Goal: Task Accomplishment & Management: Manage account settings

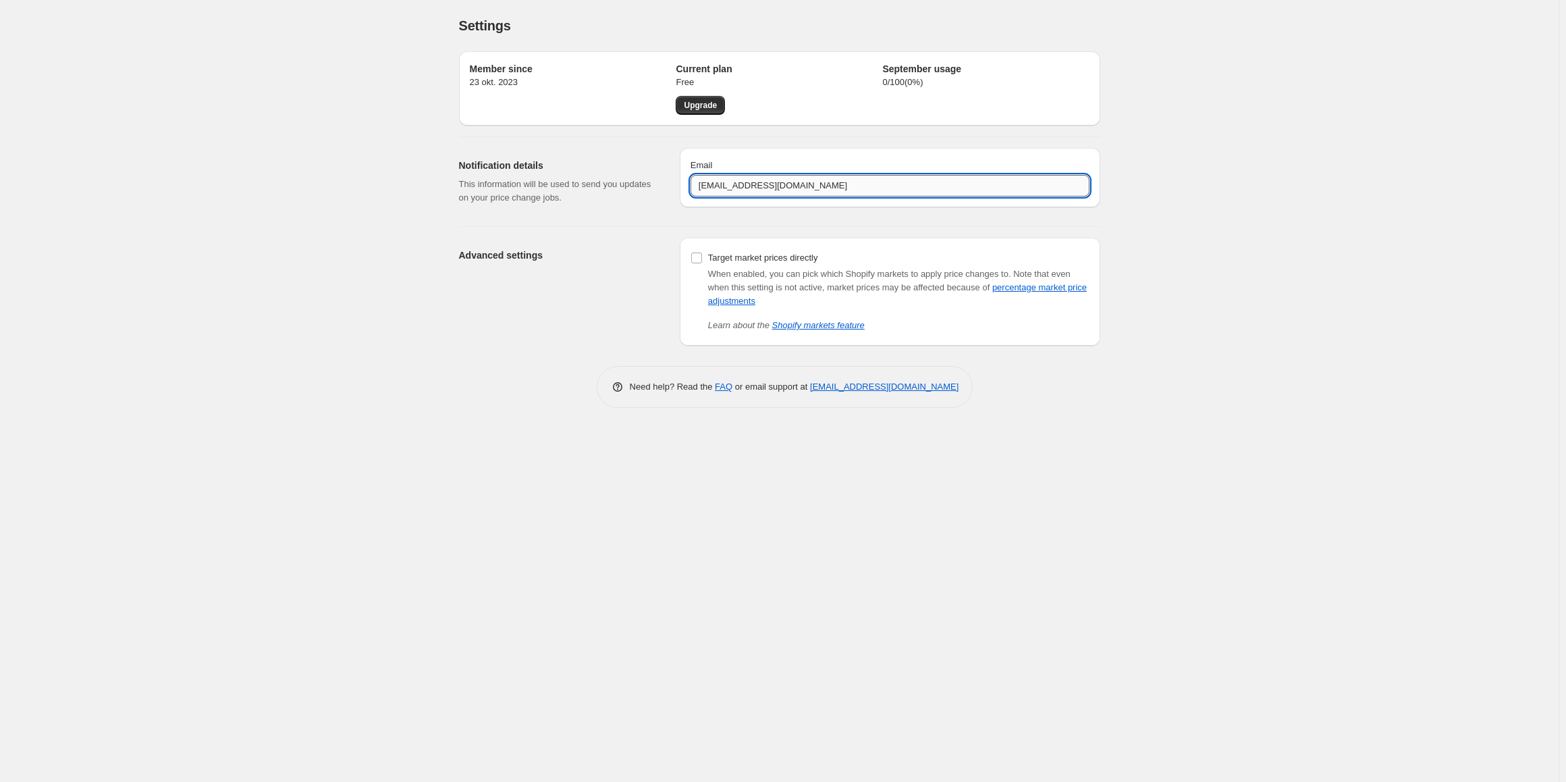
click at [845, 194] on input "bombolasweden@gmail.com" at bounding box center [890, 186] width 399 height 22
click at [845, 186] on input "bombolasweden@gmail.com" at bounding box center [890, 186] width 399 height 22
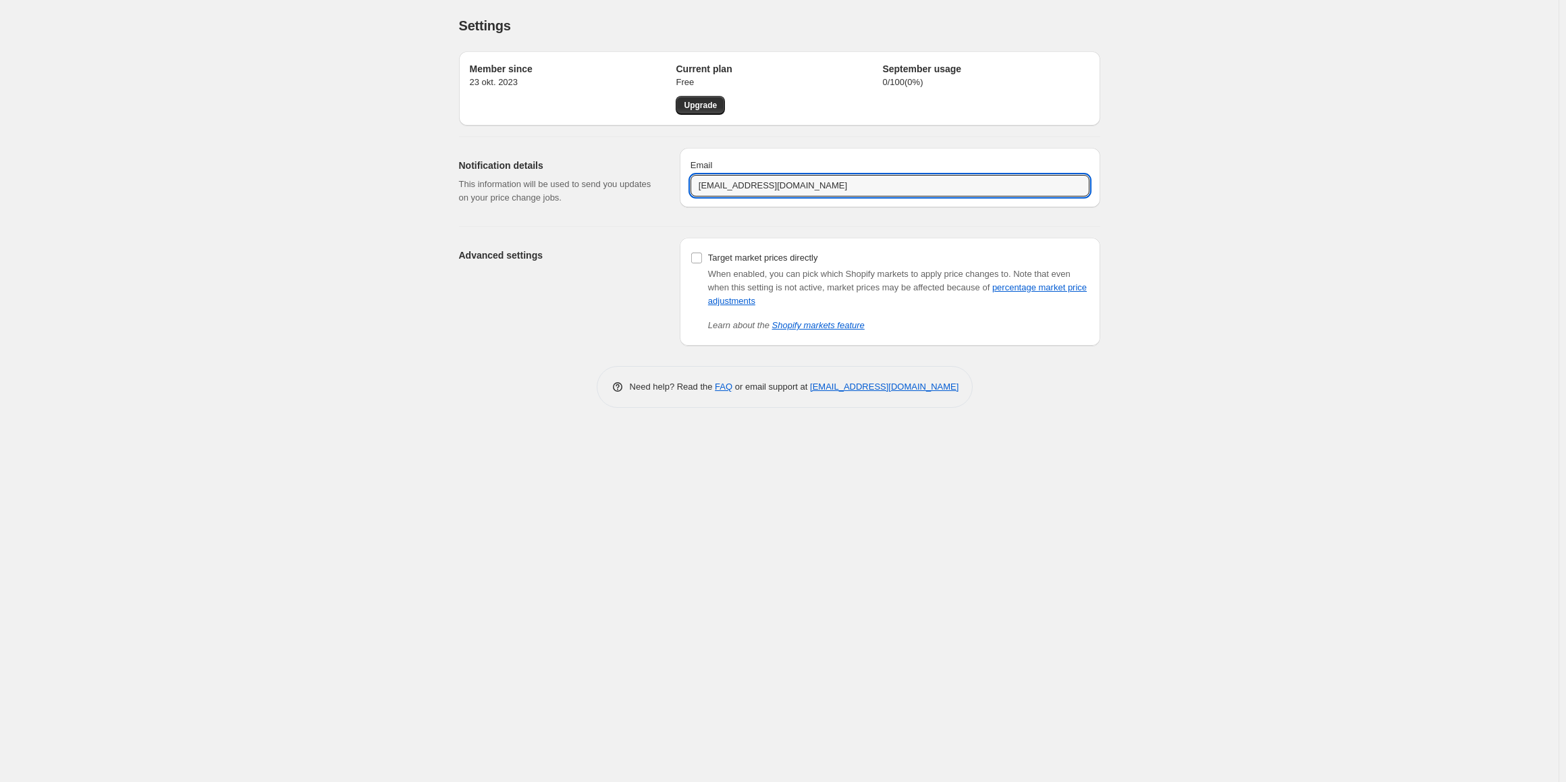
type input "info@bombola.se"
click at [1320, 178] on div "Settings. This page is ready Settings Member since 23 okt. 2023 Current plan Fr…" at bounding box center [779, 391] width 1559 height 782
